Goal: Register for event/course

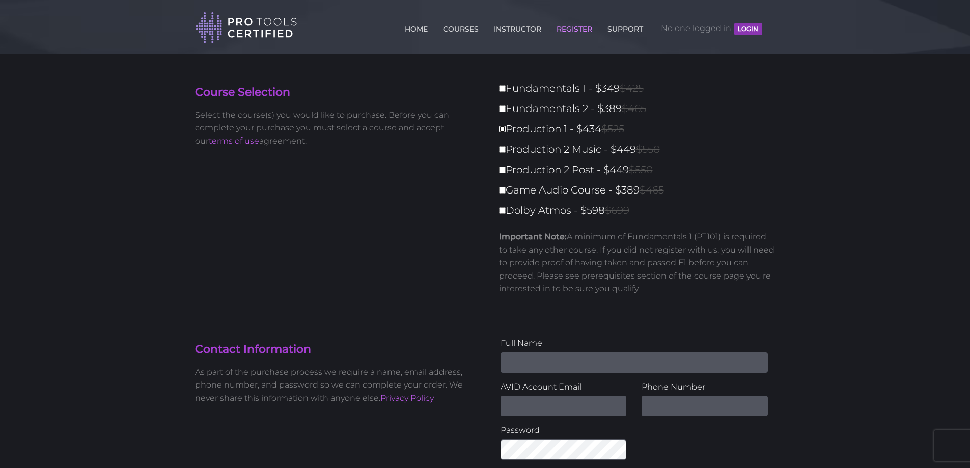
click at [504, 129] on input "Production 1 - $434 $525" at bounding box center [502, 129] width 7 height 7
checkbox input "true"
type input "434"
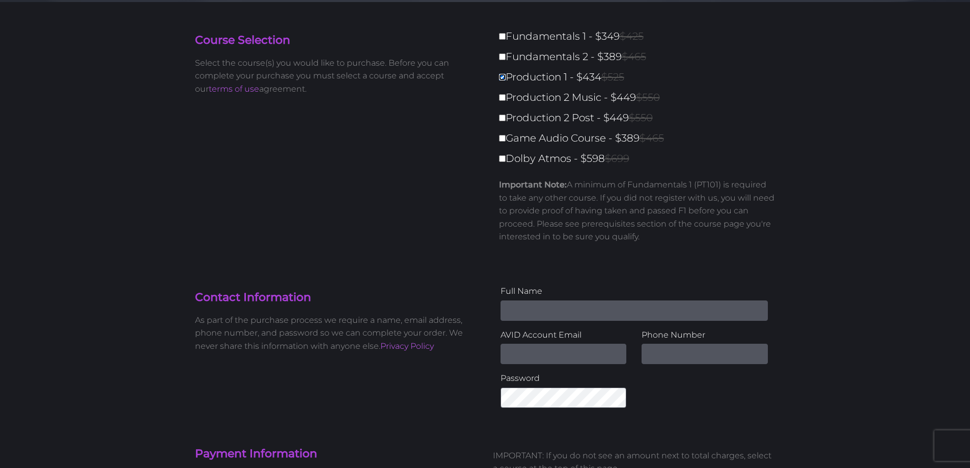
scroll to position [102, 0]
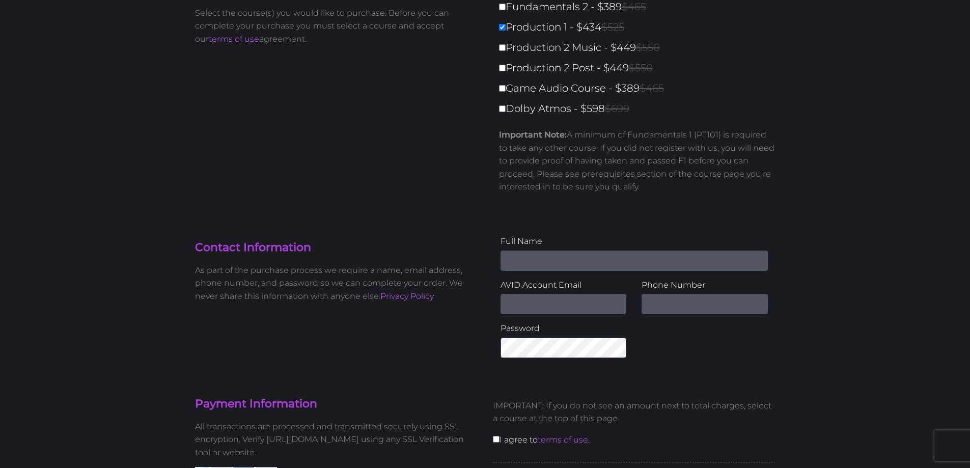
click at [547, 254] on input "Name" at bounding box center [634, 261] width 267 height 20
type input "[PERSON_NAME]"
click at [545, 303] on input "Email Address" at bounding box center [564, 304] width 126 height 20
type input "[EMAIL_ADDRESS][DOMAIN_NAME]"
click at [660, 301] on input "text" at bounding box center [705, 304] width 126 height 20
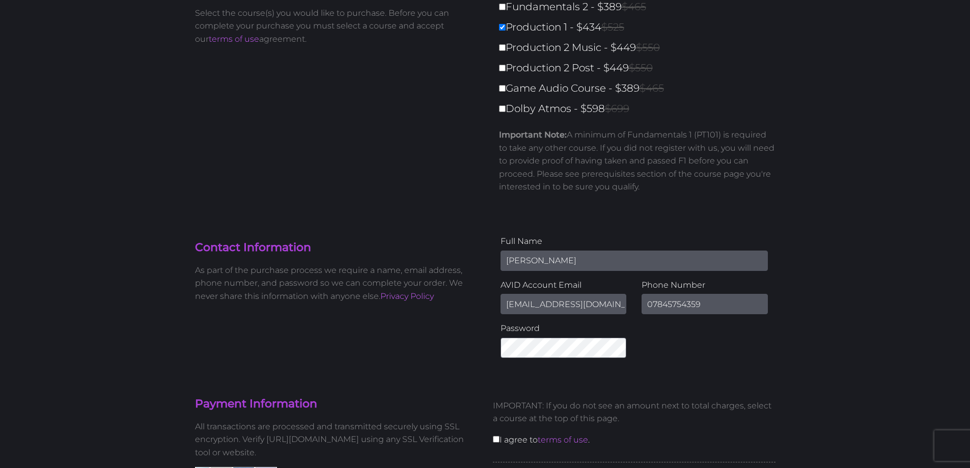
type input "07845754359"
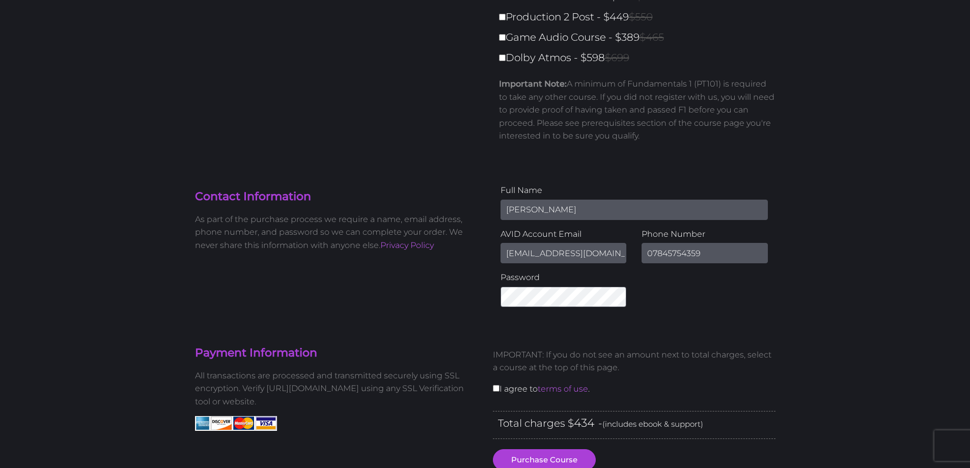
scroll to position [204, 0]
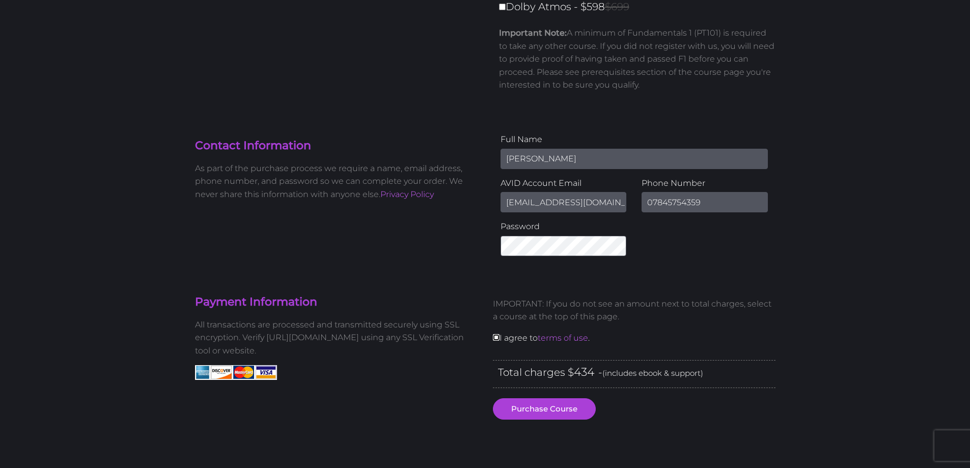
click at [497, 335] on input "checkbox" at bounding box center [496, 337] width 7 height 7
checkbox input "true"
click at [538, 409] on button "Purchase Course" at bounding box center [544, 408] width 103 height 21
click at [456, 243] on div "Contact Information As part of the purchase process we require a name, email ad…" at bounding box center [485, 198] width 596 height 131
click at [551, 405] on button "Purchase Course" at bounding box center [544, 408] width 103 height 21
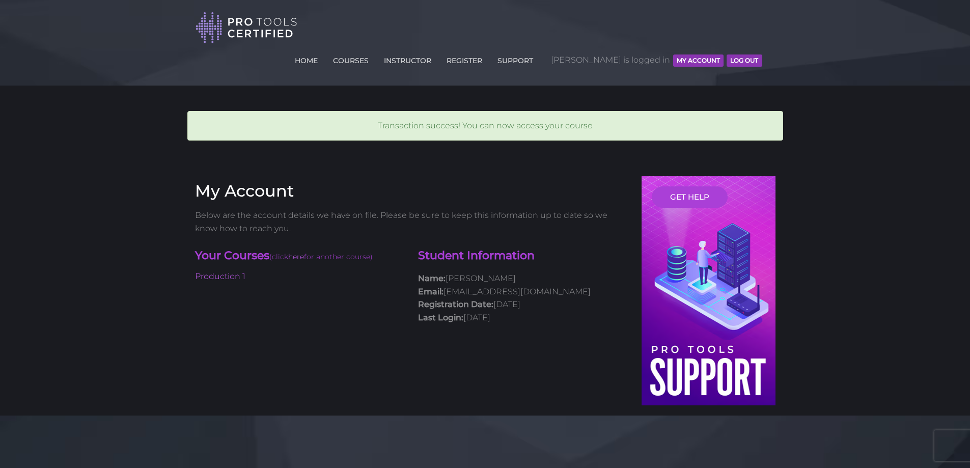
click at [740, 55] on button "Log Out" at bounding box center [744, 61] width 35 height 12
